Goal: Communication & Community: Answer question/provide support

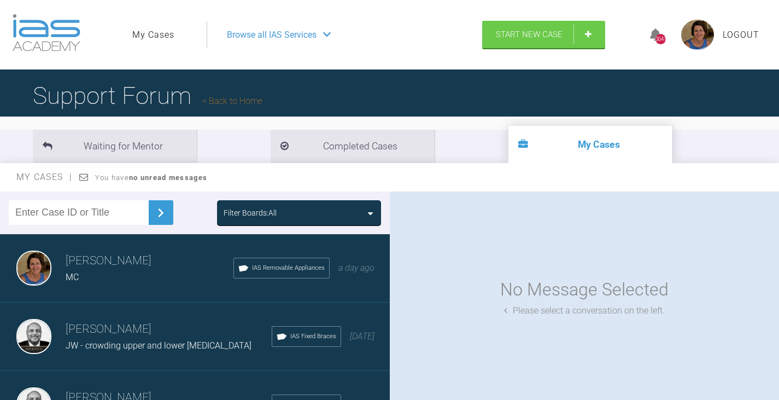
click at [148, 35] on link "My Cases" at bounding box center [153, 35] width 42 height 14
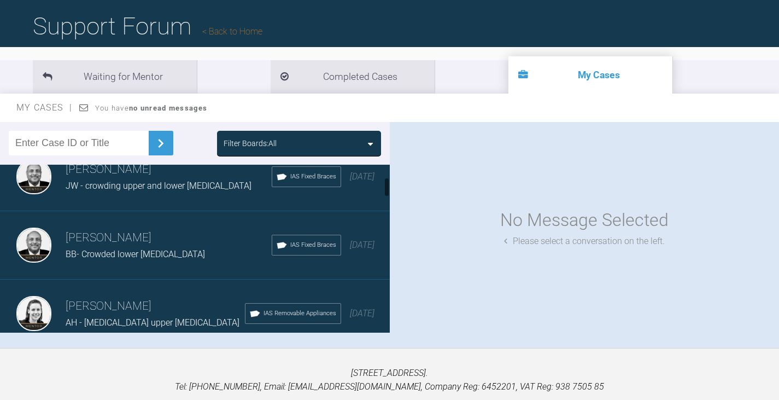
scroll to position [109, 0]
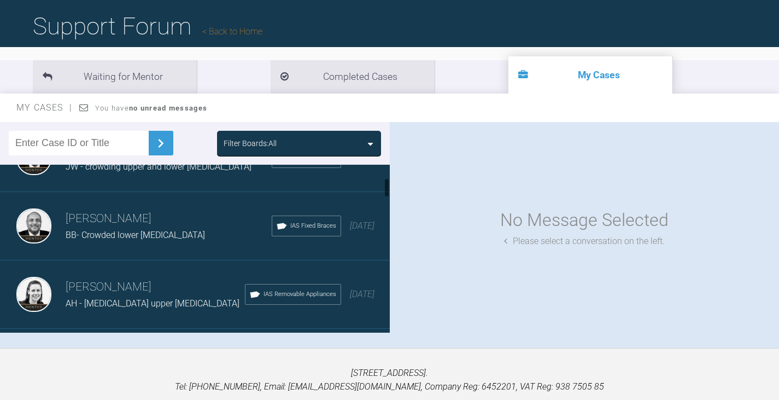
click at [354, 133] on div "Filter Boards: All" at bounding box center [299, 143] width 164 height 25
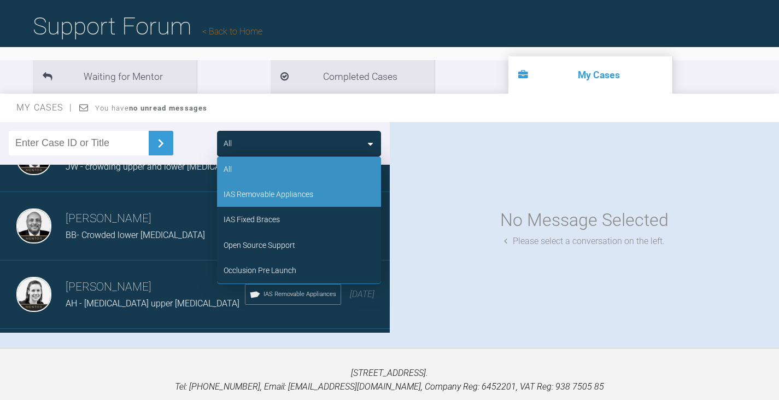
click at [282, 194] on div "IAS Removable Appliances" at bounding box center [269, 194] width 90 height 12
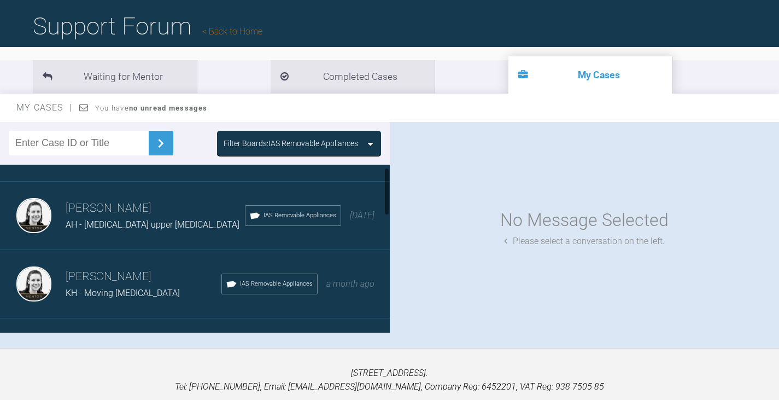
scroll to position [0, 0]
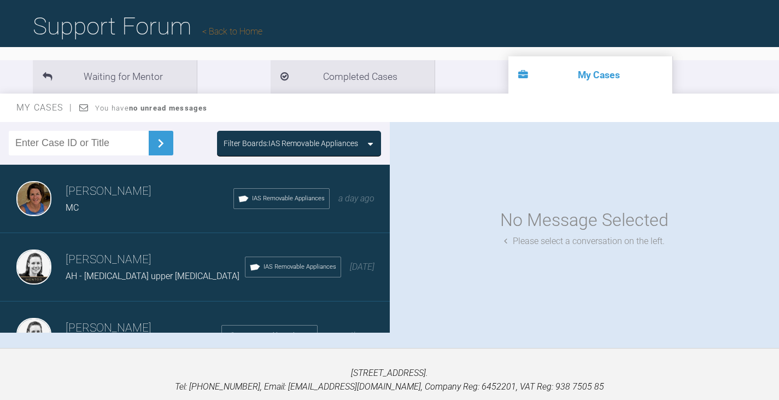
click at [117, 274] on span "AH - [MEDICAL_DATA] upper [MEDICAL_DATA]" at bounding box center [153, 276] width 174 height 10
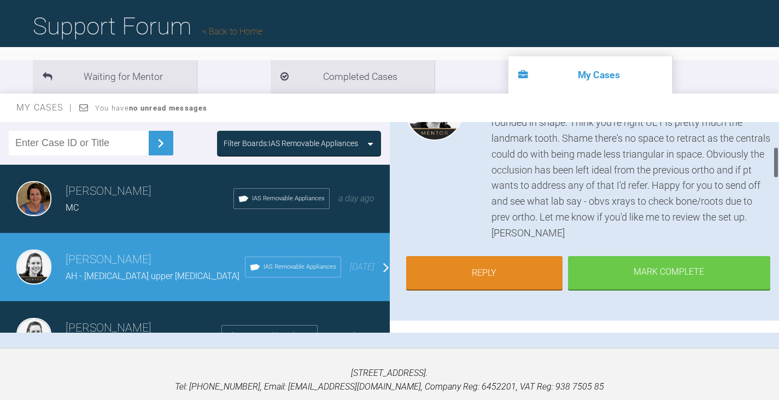
scroll to position [164, 0]
click at [512, 273] on link "Reply" at bounding box center [484, 273] width 156 height 34
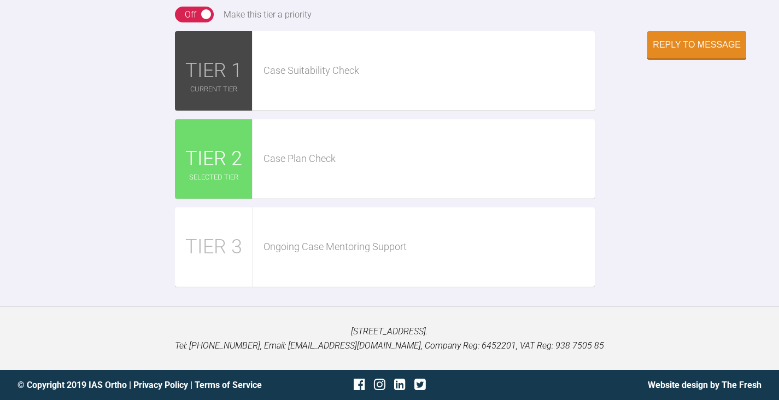
scroll to position [1438, 0]
paste textarea "[URL][DOMAIN_NAME][DOMAIN_NAME]"
type textarea "Hi [PERSON_NAME] Here is the set up [URL][DOMAIN_NAME][DOMAIN_NAME] Many thanks"
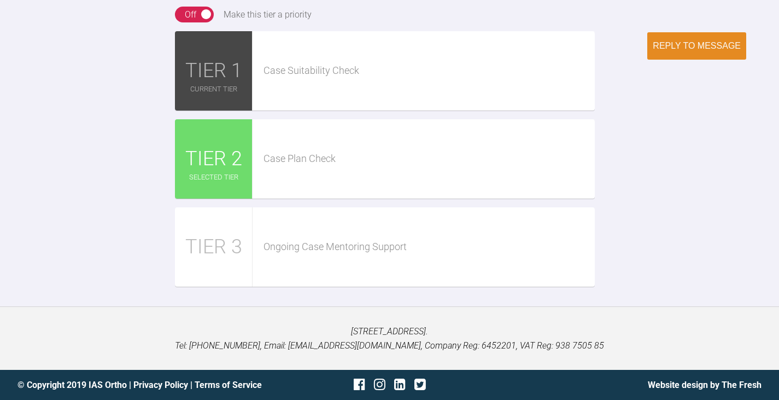
click at [672, 51] on div "Reply to Message" at bounding box center [697, 46] width 88 height 10
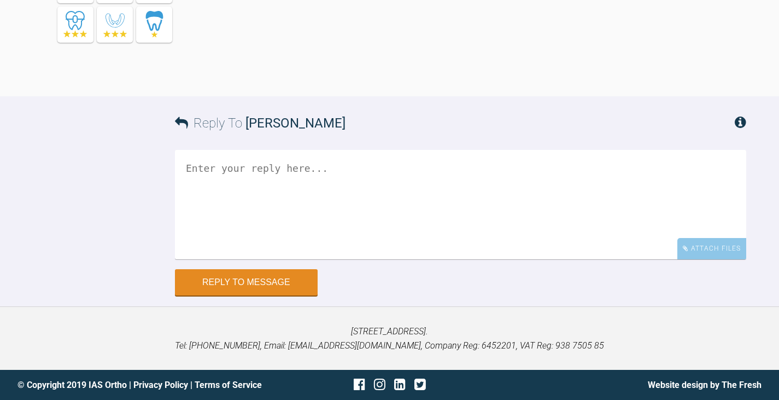
scroll to position [1335, 0]
